Goal: Task Accomplishment & Management: Complete application form

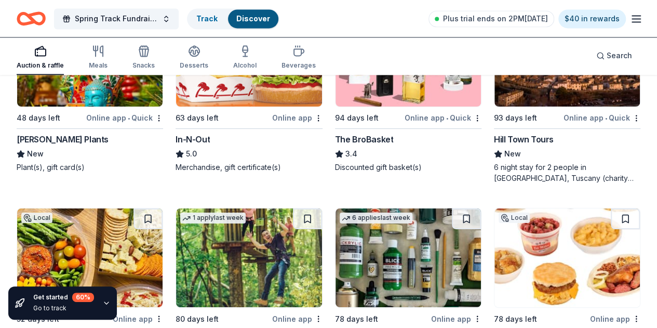
scroll to position [2752, 0]
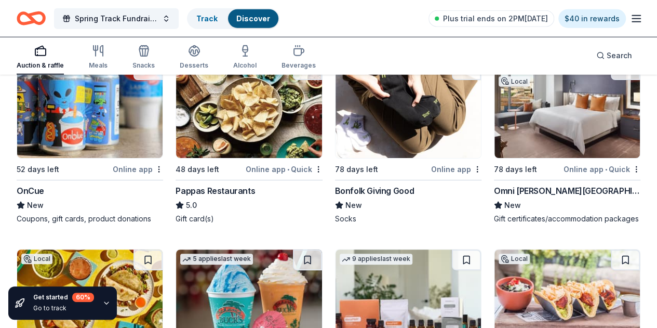
scroll to position [3320, 0]
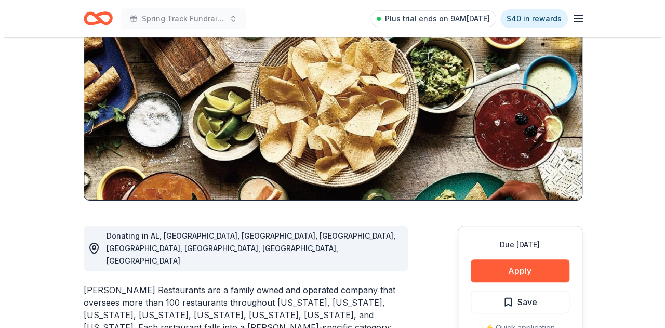
scroll to position [118, 0]
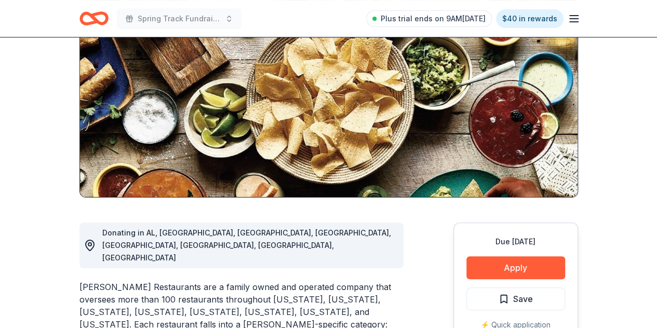
click at [519, 271] on button "Apply" at bounding box center [516, 267] width 99 height 23
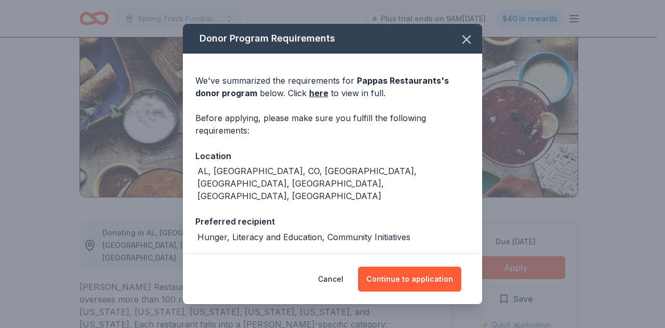
click at [416, 280] on button "Continue to application" at bounding box center [409, 279] width 103 height 25
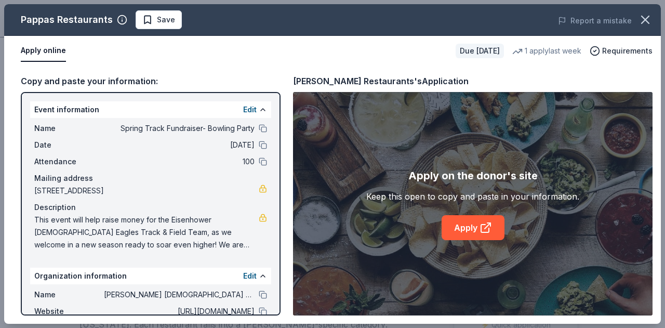
click at [466, 231] on link "Apply" at bounding box center [473, 227] width 63 height 25
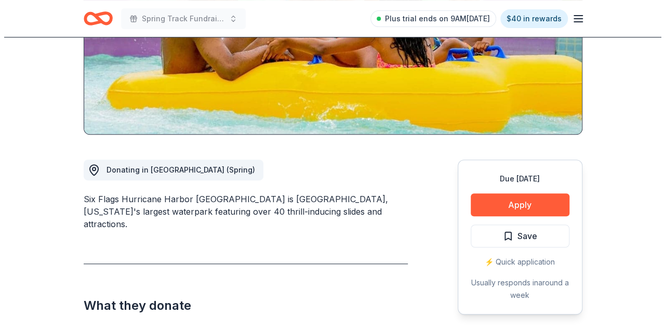
scroll to position [210, 0]
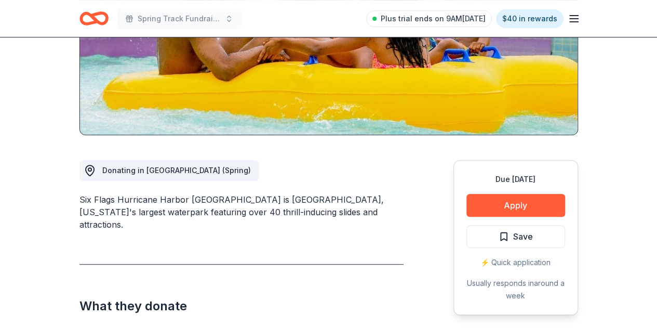
click at [535, 194] on button "Apply" at bounding box center [516, 205] width 99 height 23
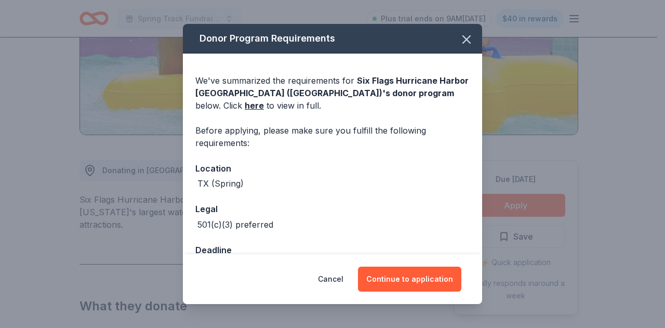
click at [418, 280] on button "Continue to application" at bounding box center [409, 279] width 103 height 25
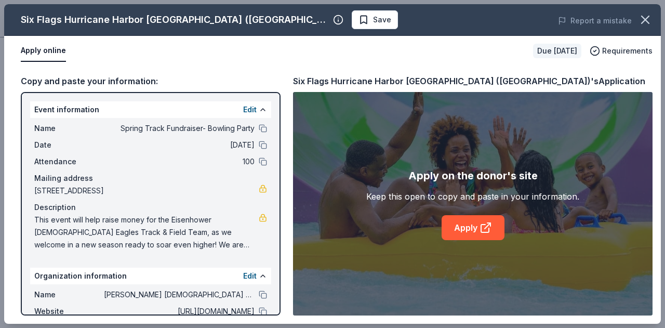
click at [475, 232] on link "Apply" at bounding box center [473, 227] width 63 height 25
